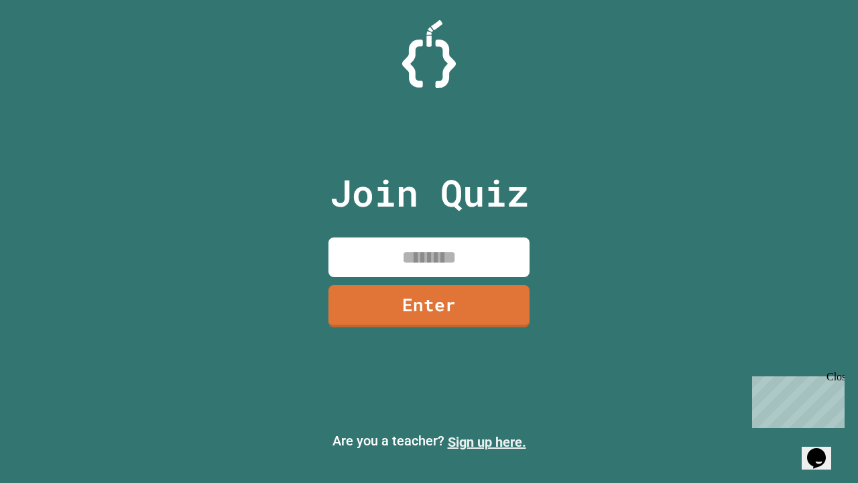
click at [487, 442] on link "Sign up here." at bounding box center [487, 442] width 78 height 16
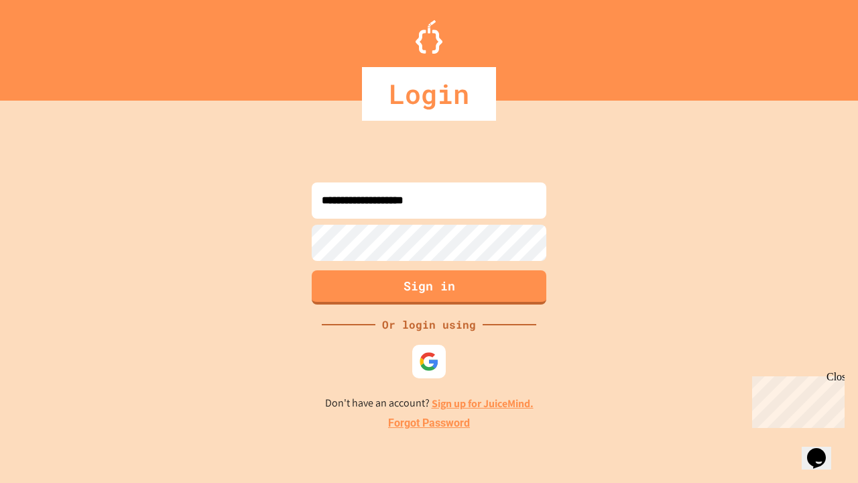
type input "**********"
